Goal: Transaction & Acquisition: Purchase product/service

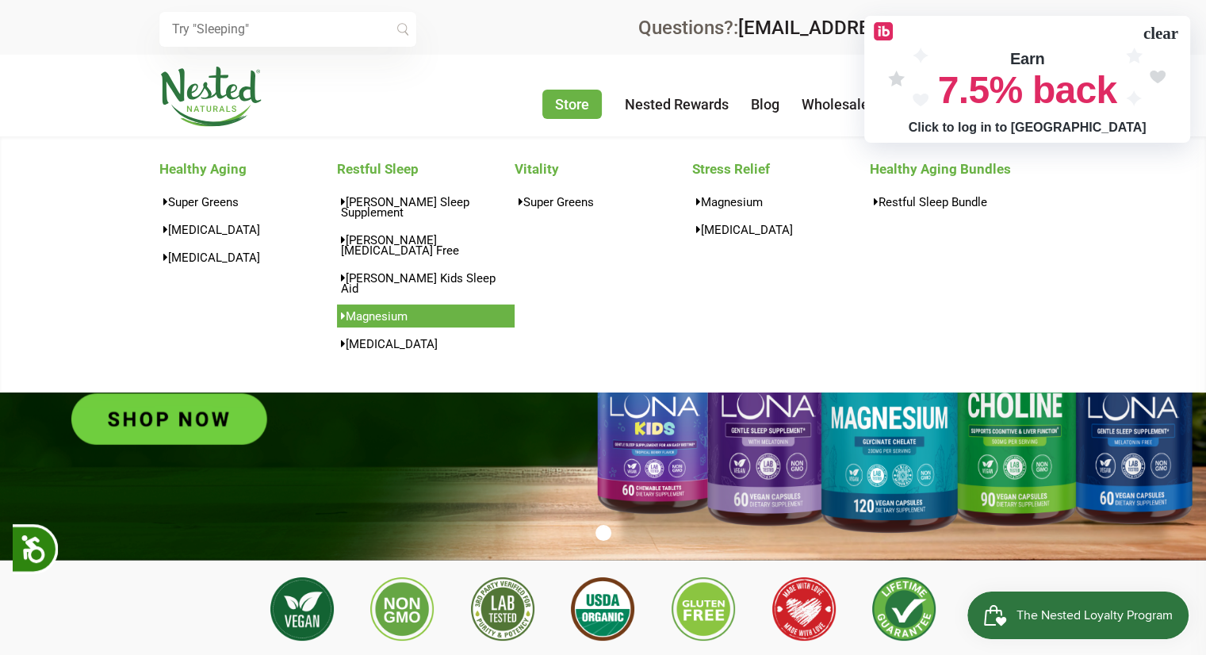
click at [366, 304] on link "Magnesium" at bounding box center [426, 315] width 178 height 23
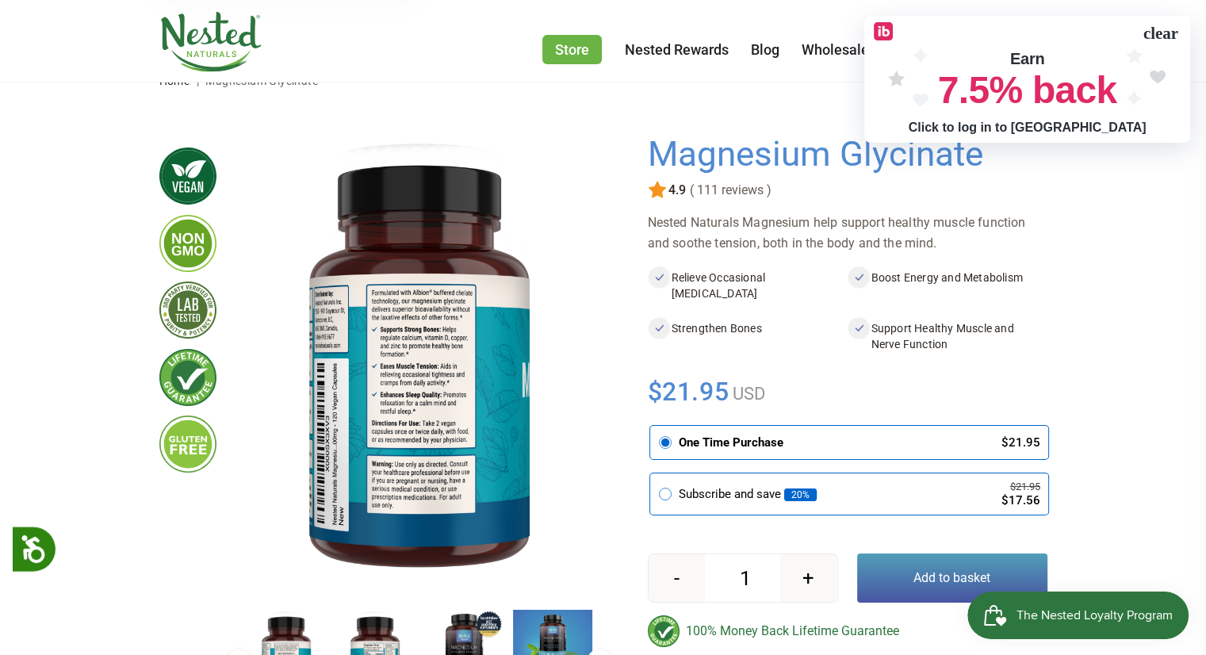
scroll to position [159, 0]
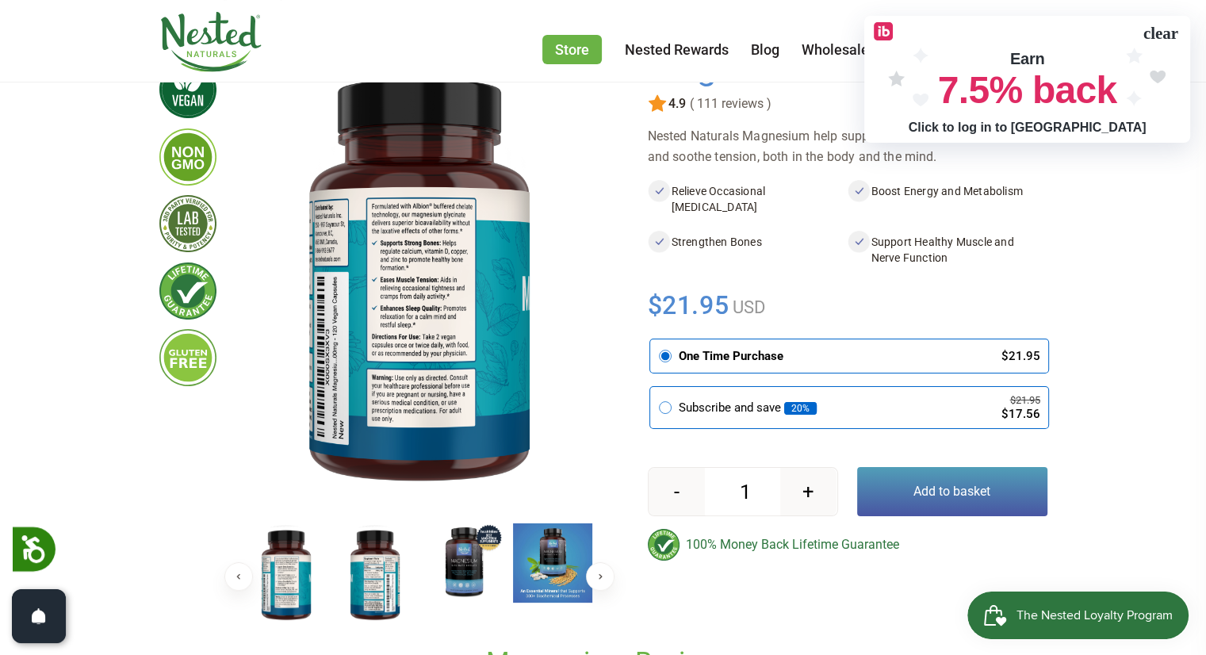
click at [469, 557] on img at bounding box center [463, 562] width 79 height 79
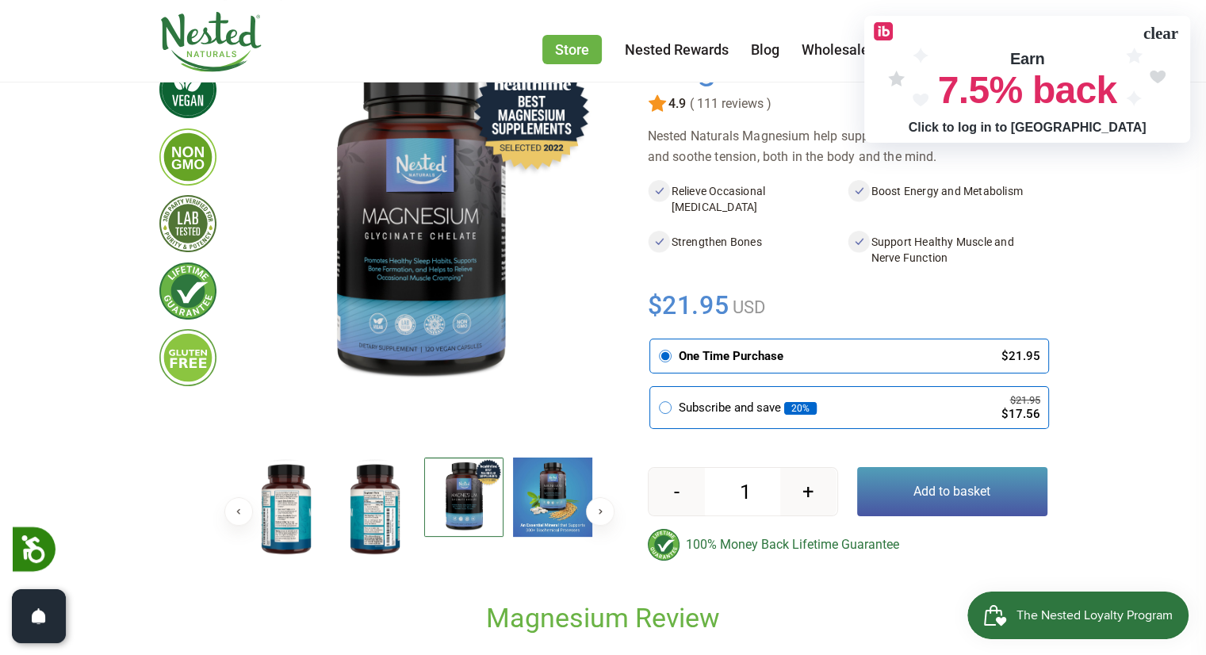
click at [377, 534] on img at bounding box center [374, 508] width 79 height 103
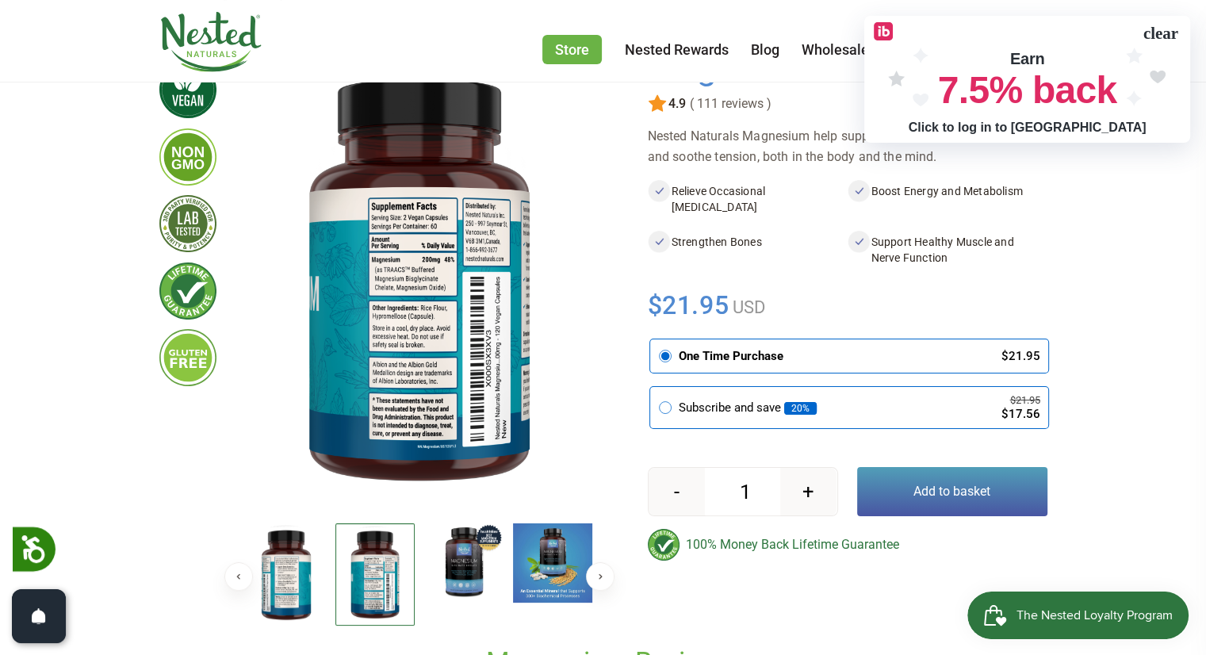
click at [809, 488] on button "+" at bounding box center [808, 492] width 56 height 48
type input "2"
click at [947, 502] on button "Add to basket" at bounding box center [952, 491] width 190 height 49
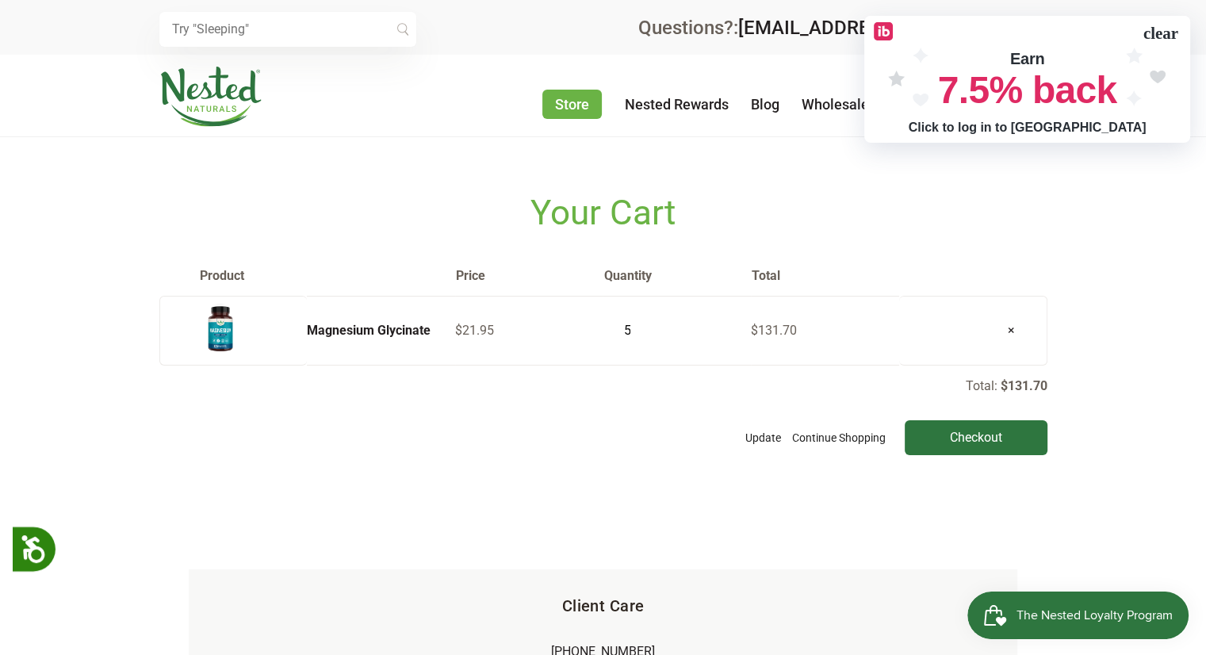
click at [638, 334] on input "5" at bounding box center [622, 330] width 40 height 22
type input "4"
click at [638, 334] on input "4" at bounding box center [622, 330] width 40 height 22
click at [765, 430] on button "Update" at bounding box center [763, 437] width 44 height 35
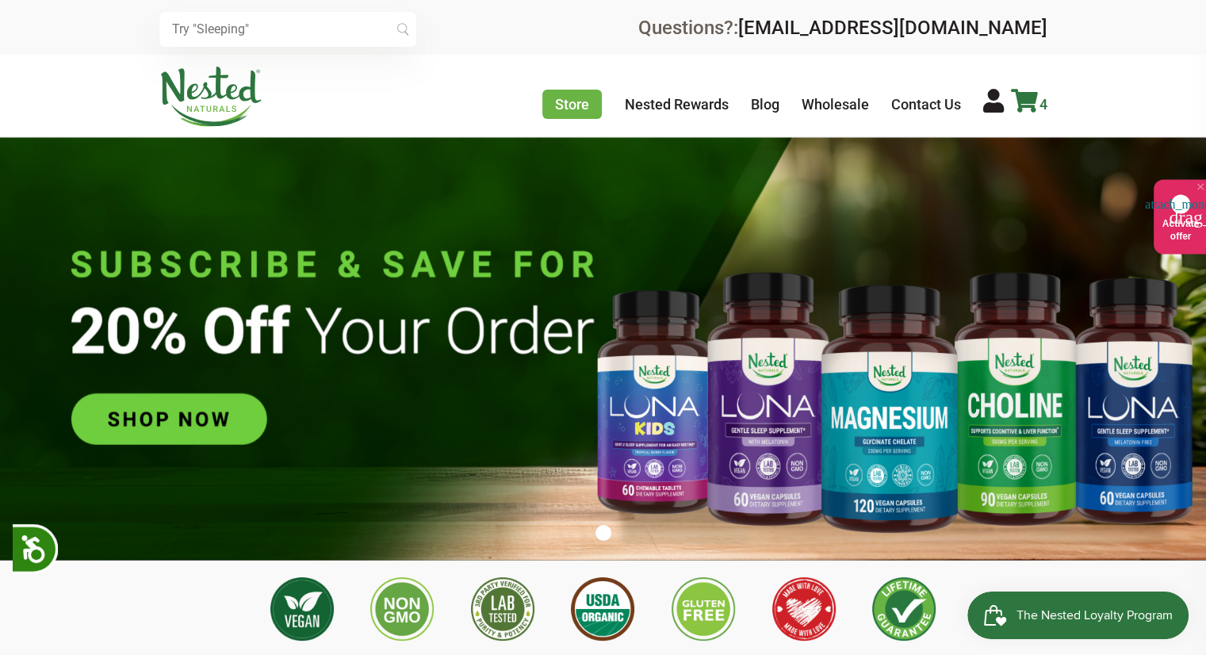
click at [1023, 101] on icon at bounding box center [1024, 101] width 27 height 24
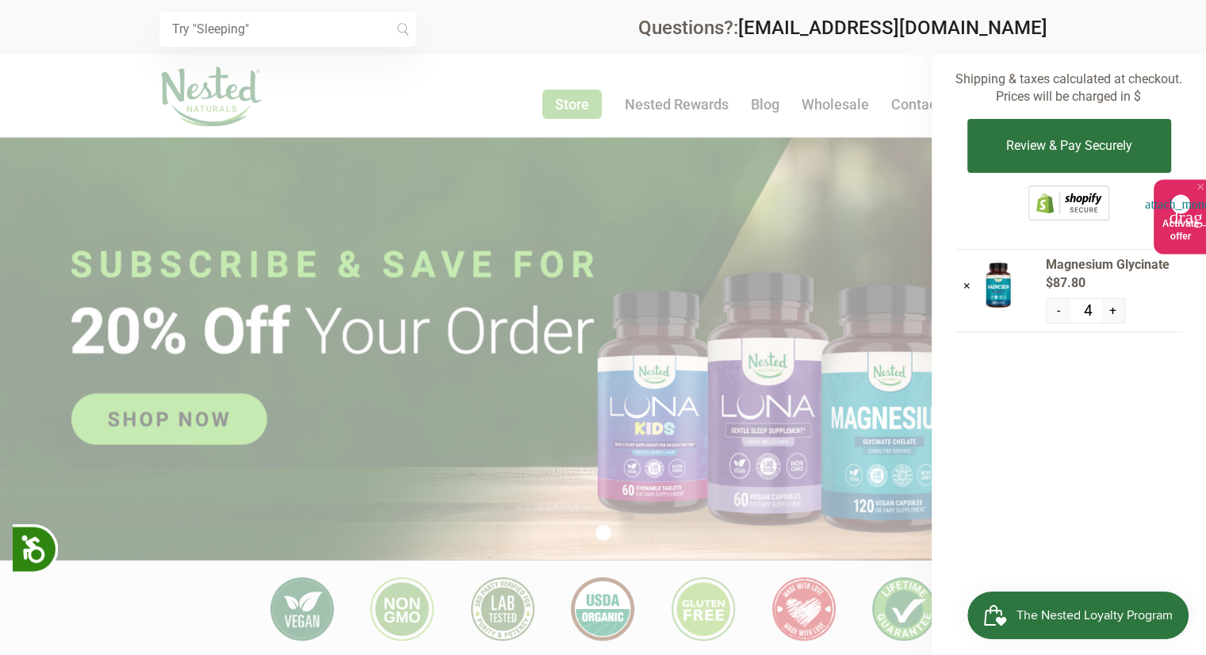
scroll to position [0, 835]
click at [1073, 336] on div "× Magnesium Glycinate $87.80 - 4 +" at bounding box center [1068, 303] width 227 height 109
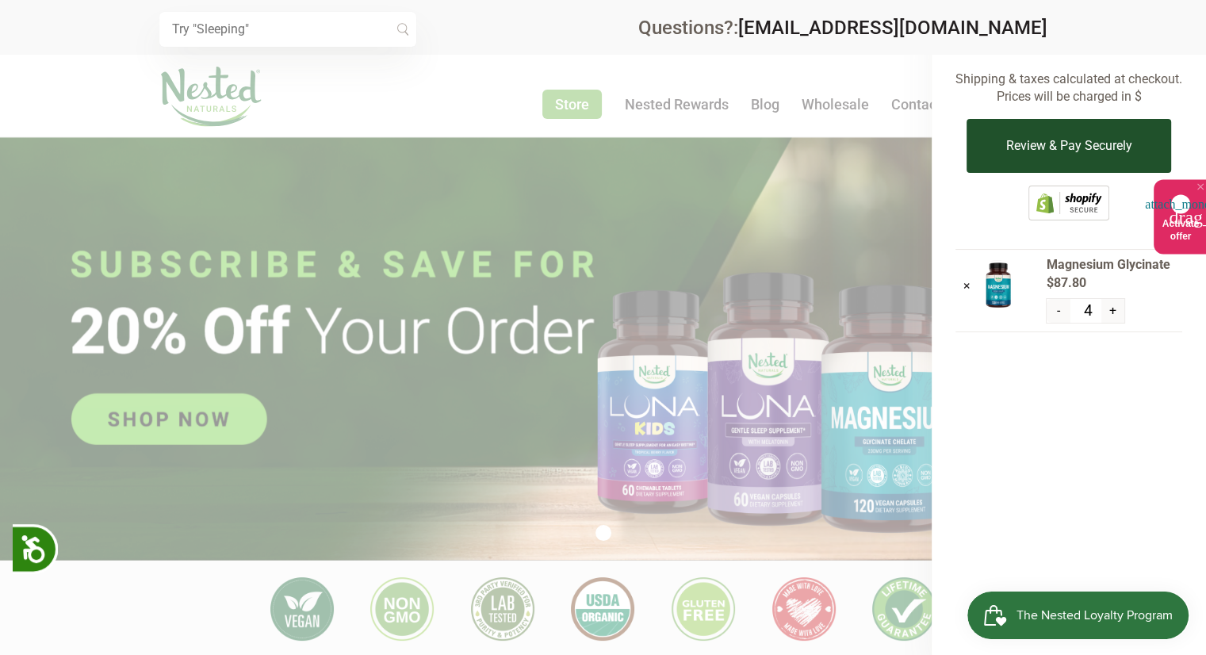
click at [1065, 152] on button "Review & Pay Securely" at bounding box center [1068, 146] width 204 height 54
